Goal: Information Seeking & Learning: Learn about a topic

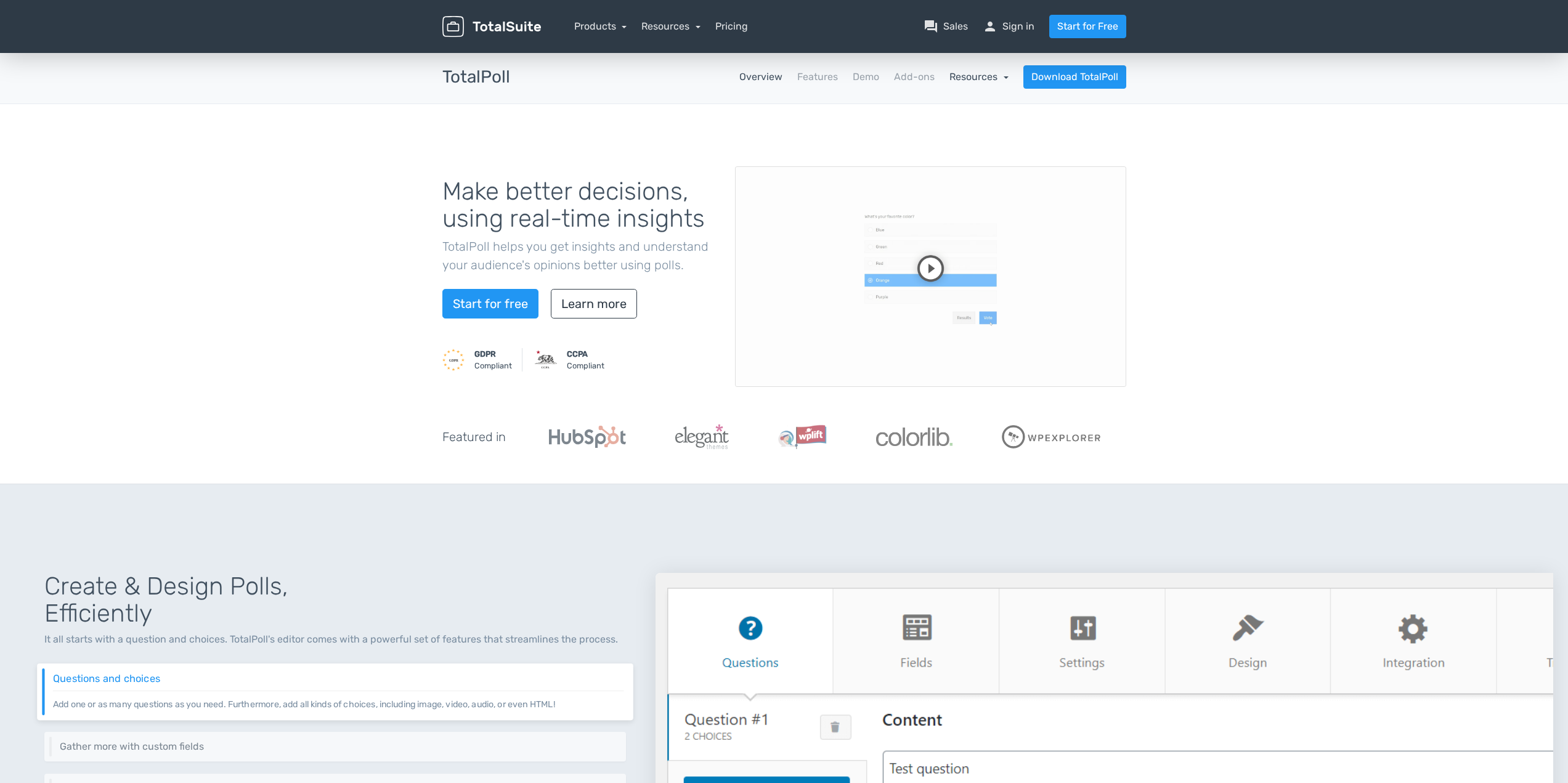
click at [993, 79] on link "Resources" at bounding box center [979, 76] width 59 height 12
click at [974, 108] on link "school Documentation" at bounding box center [951, 110] width 116 height 35
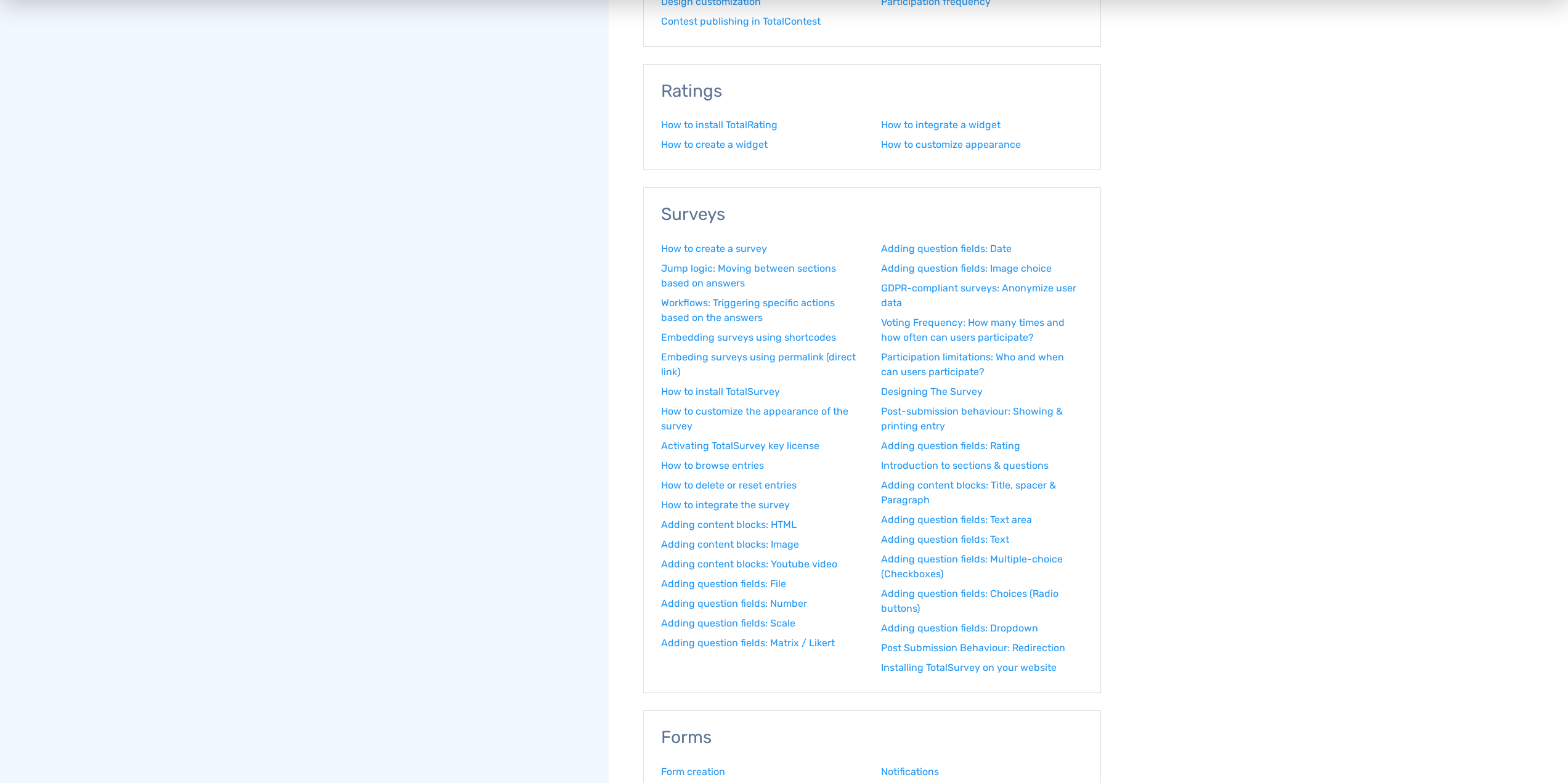
scroll to position [1228, 0]
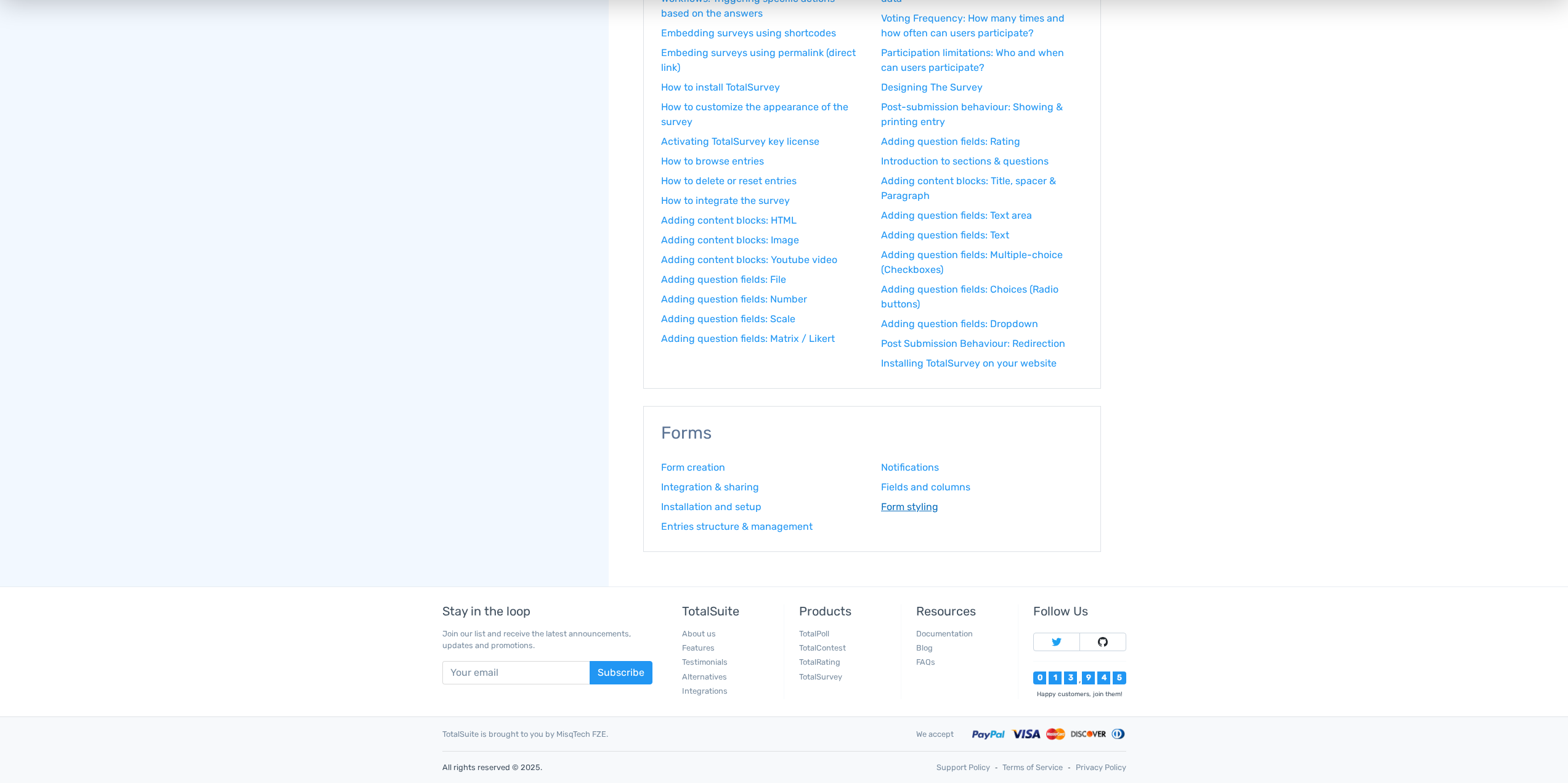
click at [904, 512] on link "Form styling" at bounding box center [983, 507] width 202 height 15
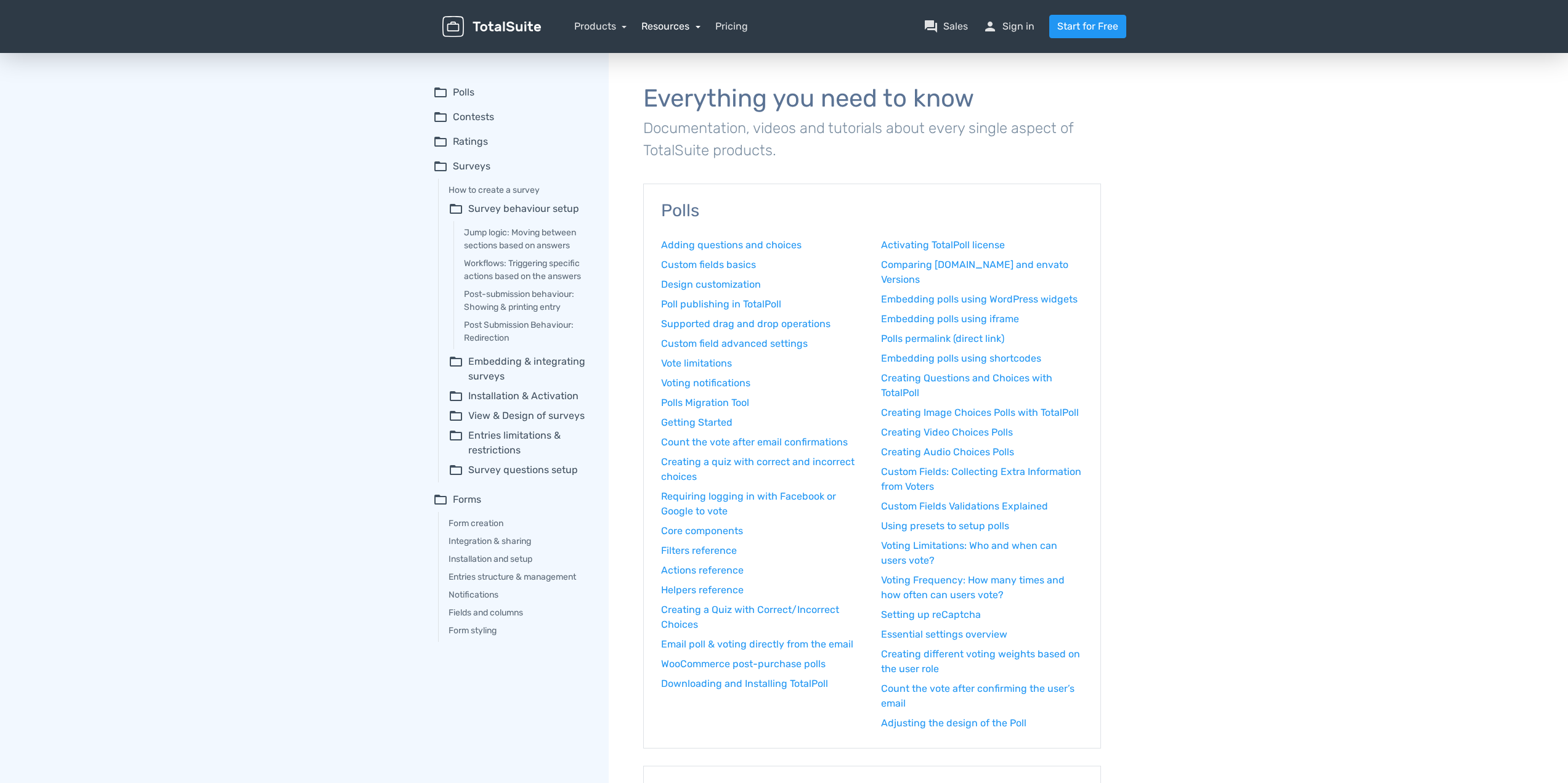
click at [671, 29] on link "Resources" at bounding box center [671, 26] width 59 height 12
click at [686, 129] on link "support Customer Support" at bounding box center [707, 131] width 130 height 35
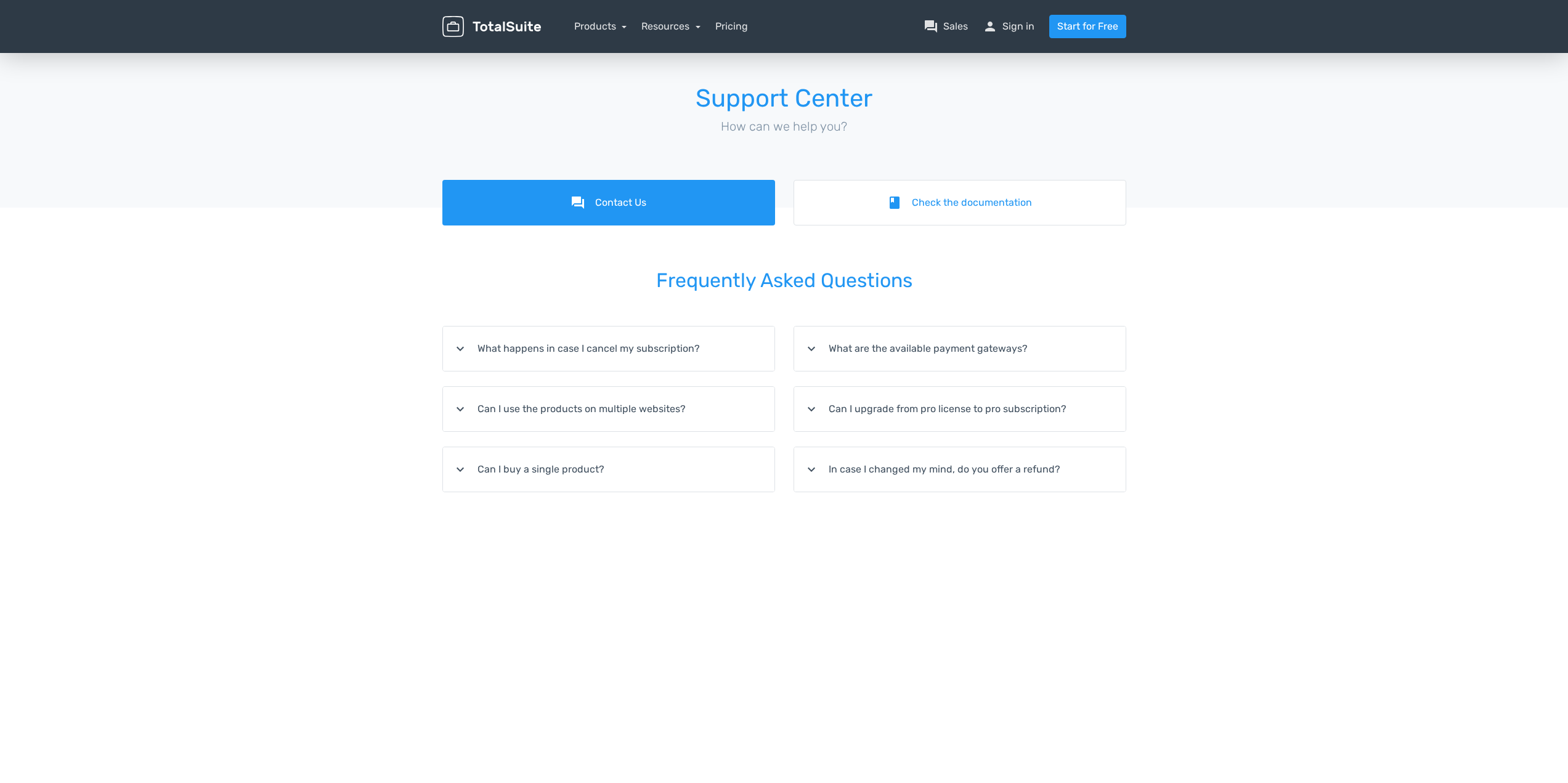
click at [473, 35] on img at bounding box center [491, 26] width 98 height 21
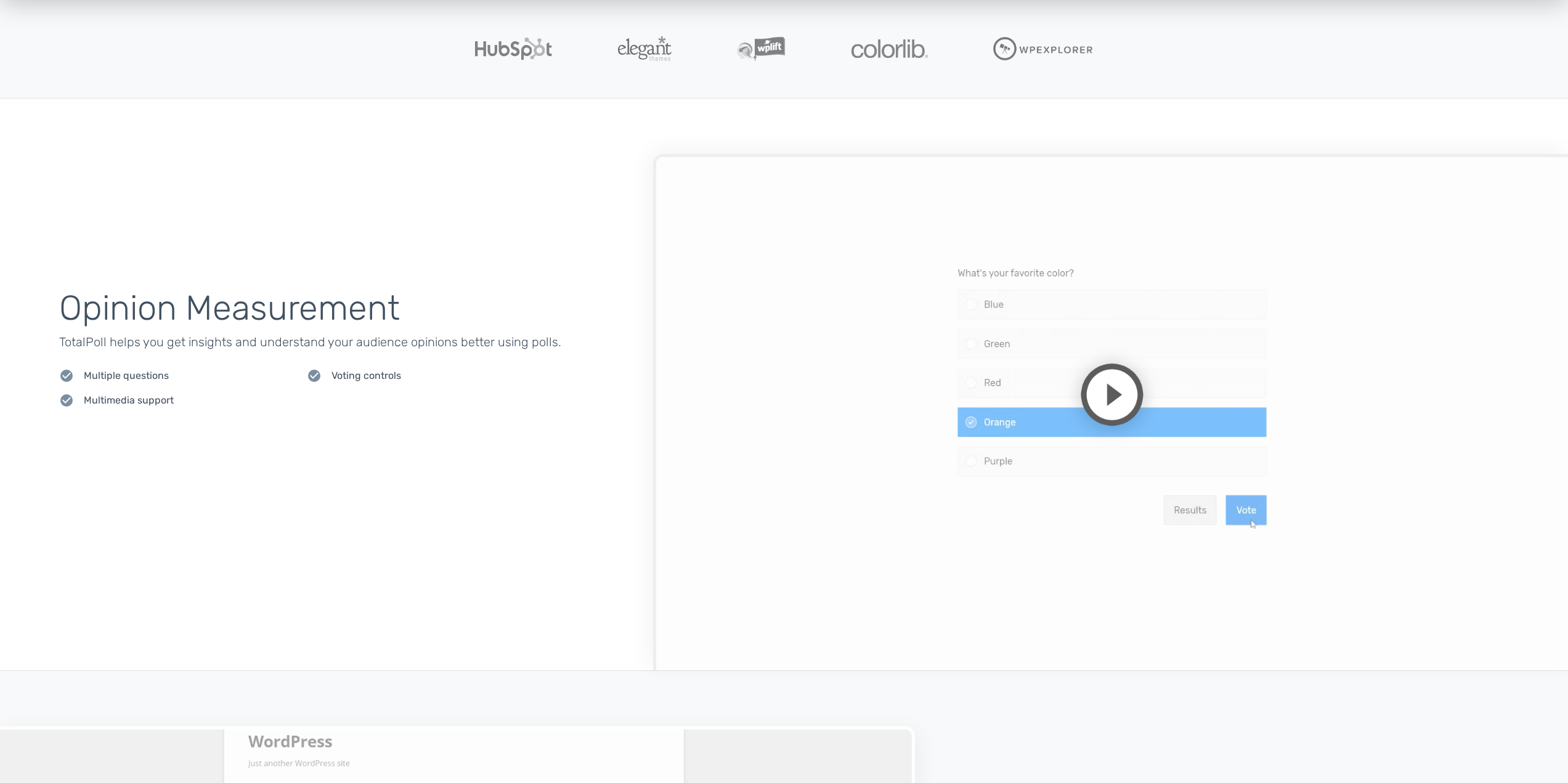
scroll to position [432, 0]
